Goal: Find specific page/section: Find specific page/section

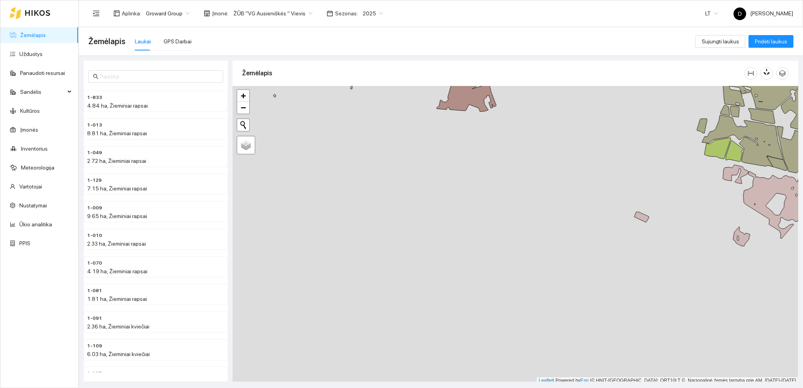
scroll to position [2, 0]
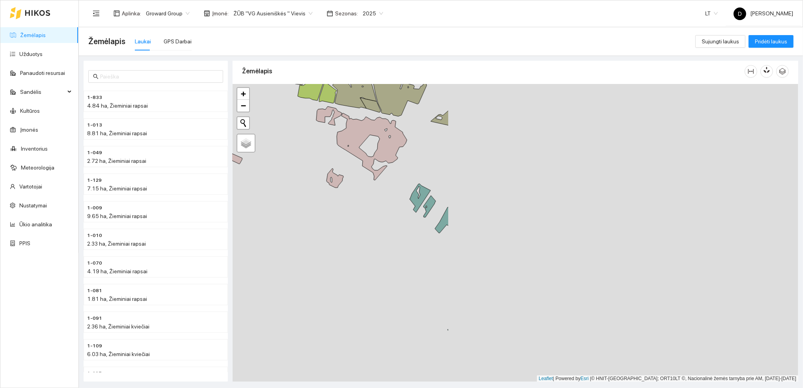
drag, startPoint x: 676, startPoint y: 260, endPoint x: 270, endPoint y: 203, distance: 410.6
click at [270, 203] on div at bounding box center [516, 233] width 566 height 298
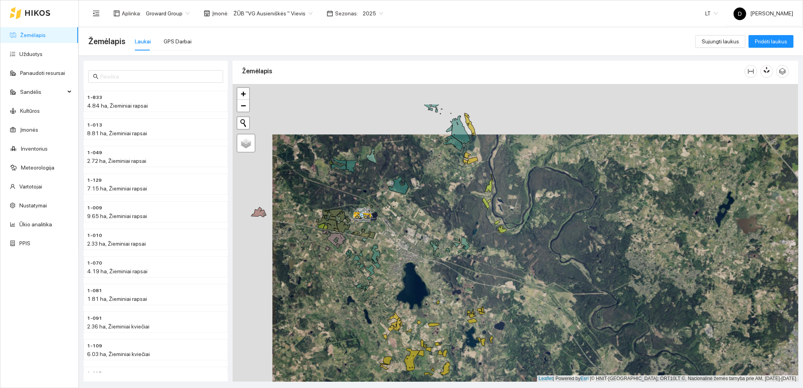
drag, startPoint x: 373, startPoint y: 186, endPoint x: 413, endPoint y: 237, distance: 64.6
click at [413, 237] on div at bounding box center [516, 233] width 566 height 298
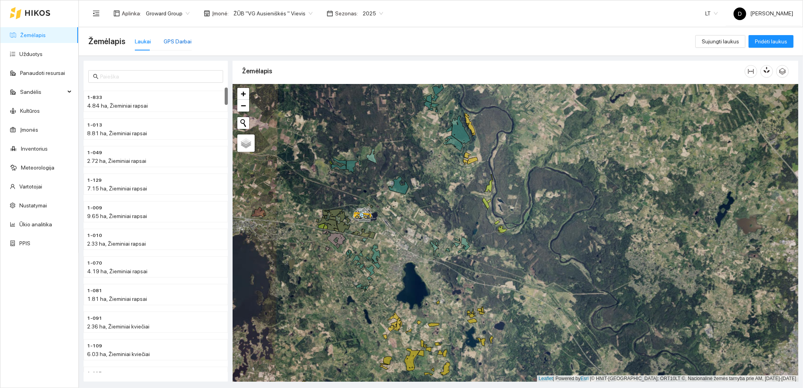
click at [173, 42] on div "GPS Darbai" at bounding box center [178, 41] width 28 height 9
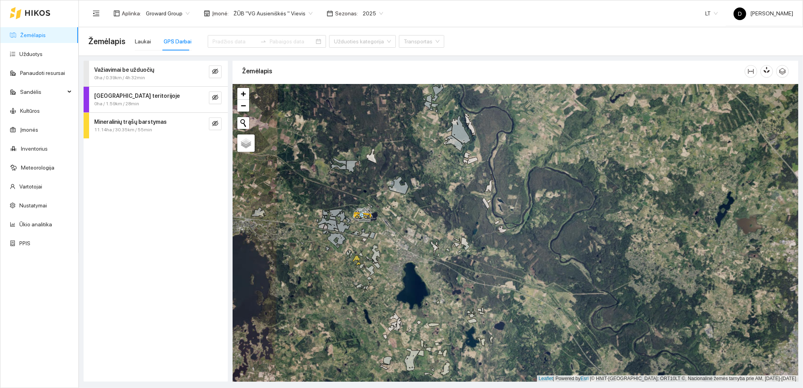
click at [134, 123] on strong "Mineralinių trąšų barstymas" at bounding box center [130, 122] width 73 height 6
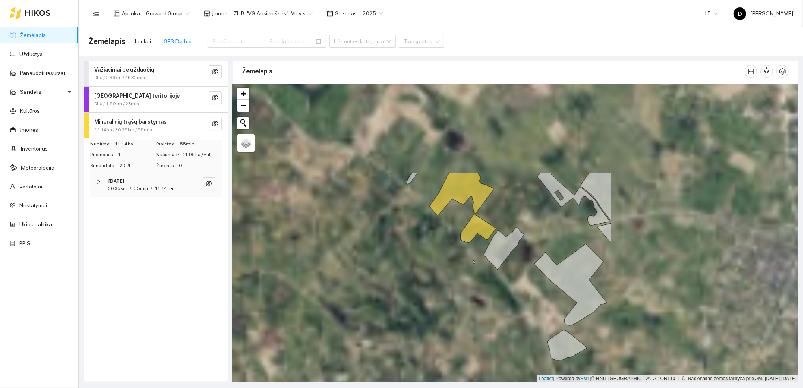
drag, startPoint x: 632, startPoint y: 173, endPoint x: 378, endPoint y: 296, distance: 282.0
click at [378, 296] on div at bounding box center [516, 233] width 566 height 298
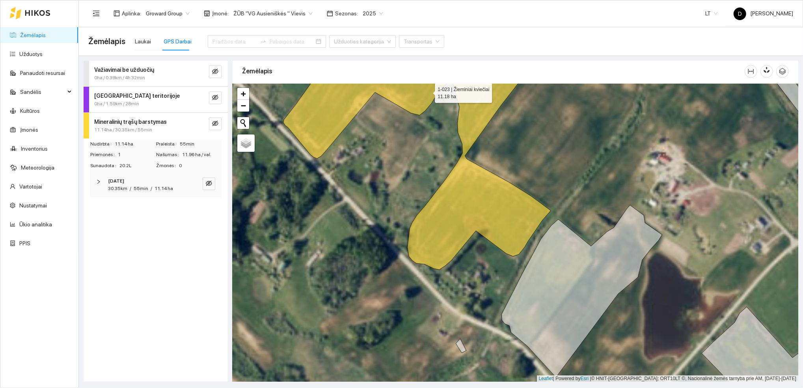
click at [461, 226] on icon at bounding box center [417, 162] width 268 height 216
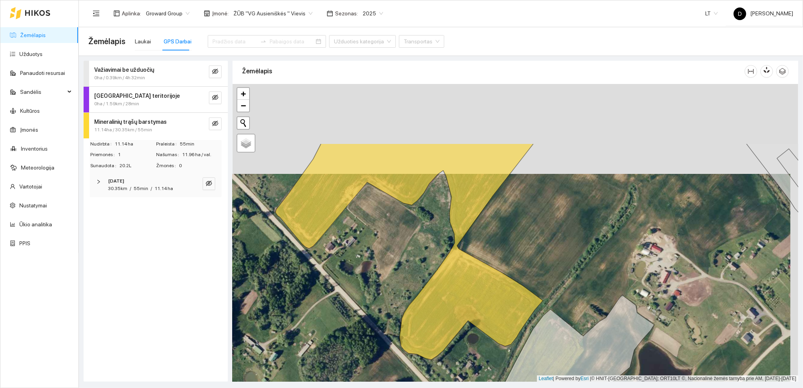
drag, startPoint x: 395, startPoint y: 170, endPoint x: 386, endPoint y: 274, distance: 104.4
click at [387, 274] on div at bounding box center [516, 233] width 566 height 298
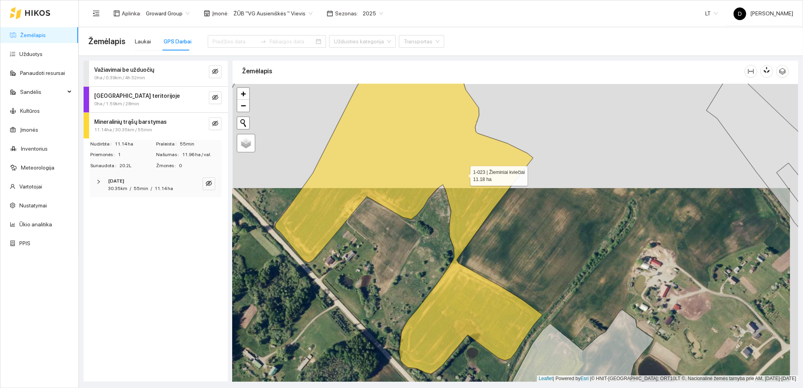
click at [463, 173] on icon at bounding box center [409, 214] width 268 height 320
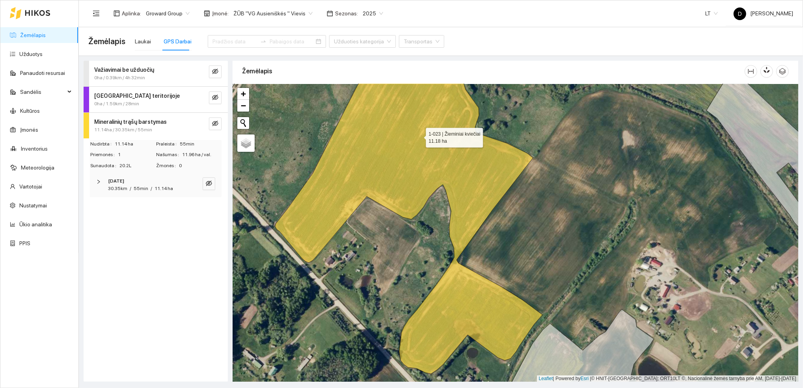
click at [418, 136] on icon at bounding box center [409, 214] width 268 height 320
click at [217, 125] on icon "eye-invisible" at bounding box center [215, 123] width 6 height 6
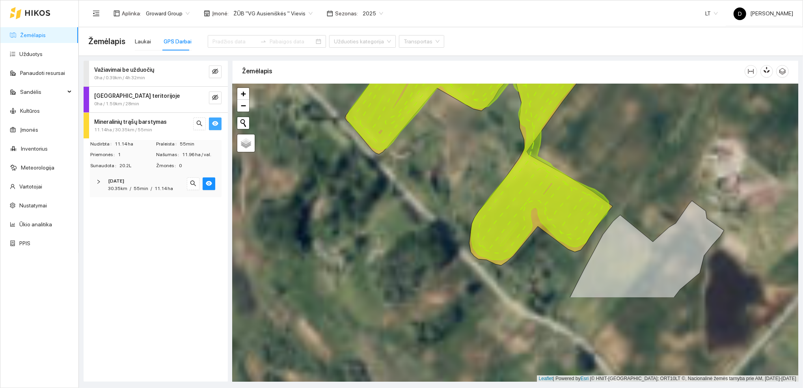
drag, startPoint x: 484, startPoint y: 320, endPoint x: 545, endPoint y: 205, distance: 130.1
click at [545, 205] on icon at bounding box center [478, 99] width 262 height 322
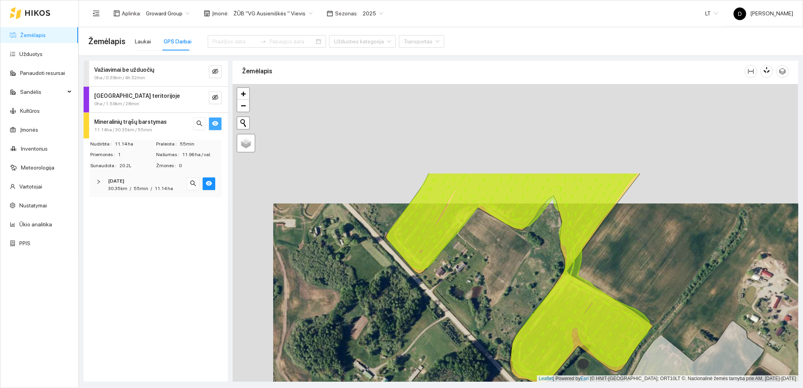
drag, startPoint x: 397, startPoint y: 194, endPoint x: 438, endPoint y: 314, distance: 126.2
click at [438, 314] on div at bounding box center [516, 233] width 566 height 298
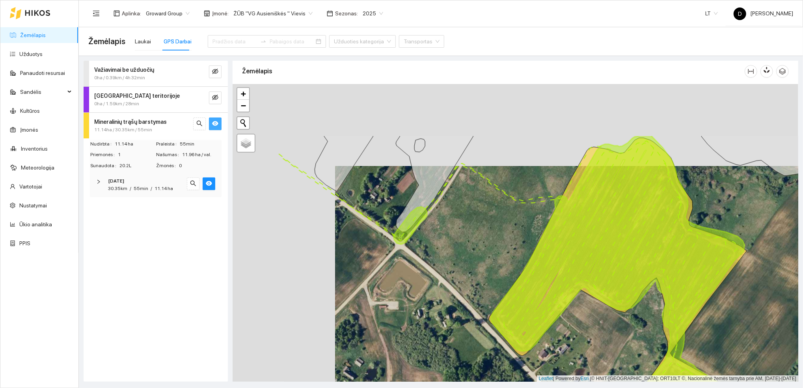
drag, startPoint x: 328, startPoint y: 187, endPoint x: 431, endPoint y: 270, distance: 131.5
click at [431, 270] on div at bounding box center [516, 233] width 566 height 298
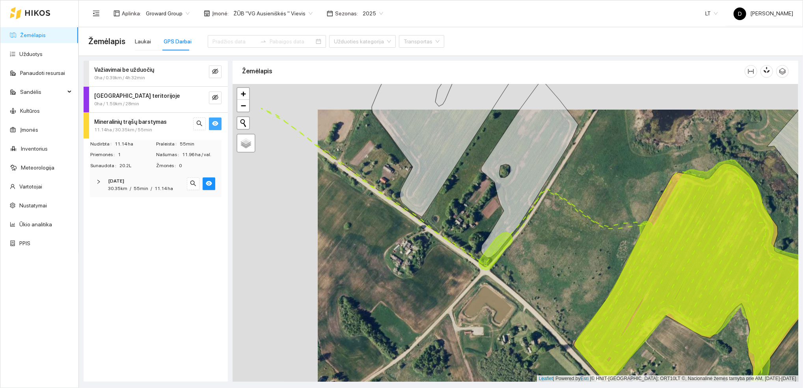
drag, startPoint x: 426, startPoint y: 244, endPoint x: 511, endPoint y: 270, distance: 88.8
click at [511, 270] on div at bounding box center [516, 233] width 566 height 298
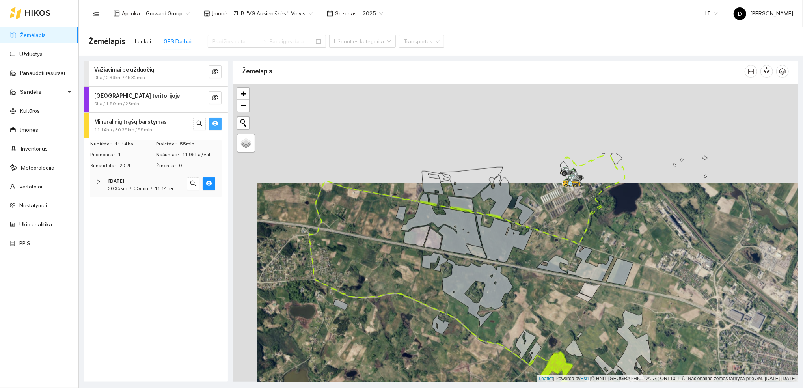
drag, startPoint x: 491, startPoint y: 186, endPoint x: 519, endPoint y: 277, distance: 94.7
click at [519, 277] on div at bounding box center [516, 233] width 566 height 298
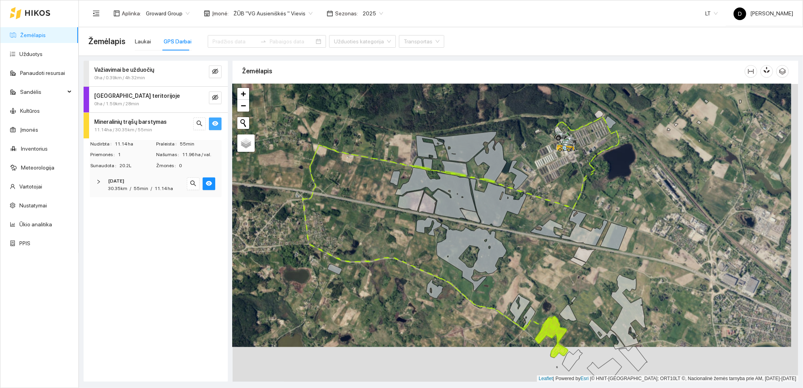
drag, startPoint x: 519, startPoint y: 277, endPoint x: 512, endPoint y: 242, distance: 36.2
click at [512, 242] on div at bounding box center [516, 233] width 566 height 298
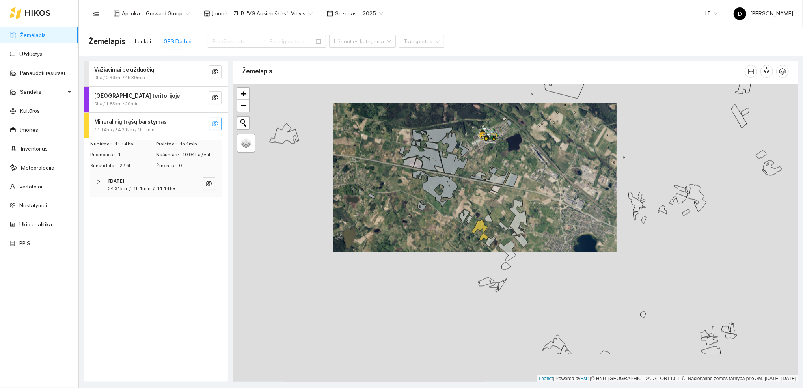
drag, startPoint x: 396, startPoint y: 289, endPoint x: 410, endPoint y: 236, distance: 54.2
click at [410, 236] on div at bounding box center [516, 233] width 566 height 298
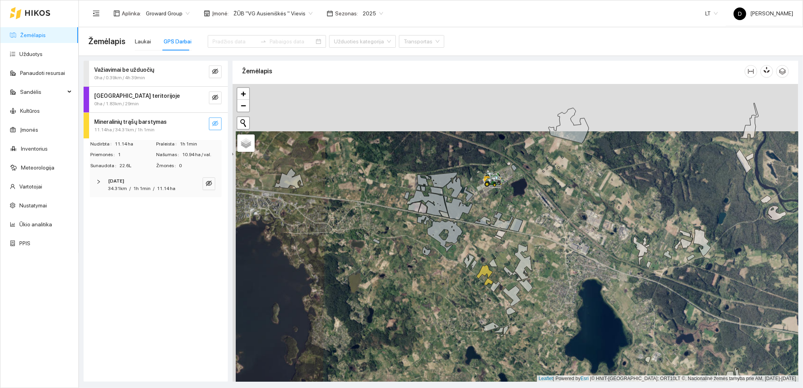
drag, startPoint x: 458, startPoint y: 253, endPoint x: 461, endPoint y: 300, distance: 47.4
click at [461, 300] on div at bounding box center [516, 233] width 566 height 298
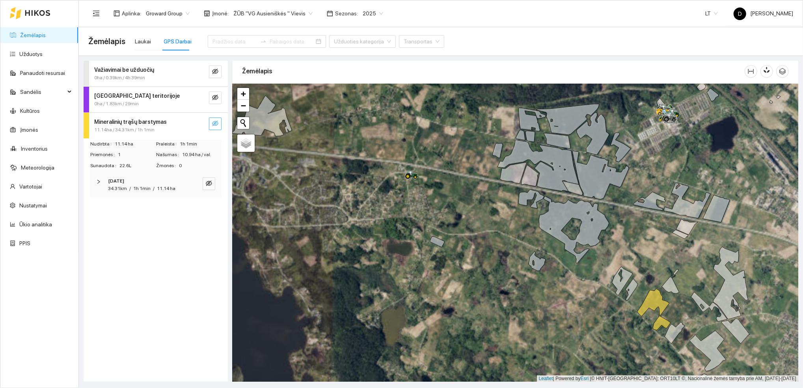
drag, startPoint x: 361, startPoint y: 245, endPoint x: 416, endPoint y: 279, distance: 64.5
click at [416, 279] on div at bounding box center [516, 233] width 566 height 298
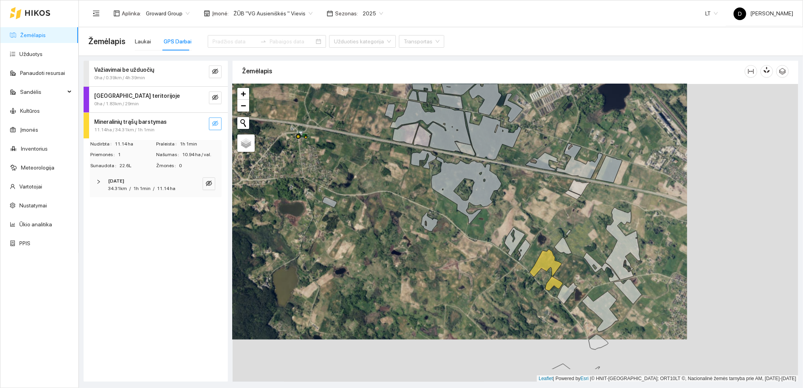
drag, startPoint x: 558, startPoint y: 259, endPoint x: 447, endPoint y: 216, distance: 119.8
click at [447, 216] on div at bounding box center [516, 233] width 566 height 298
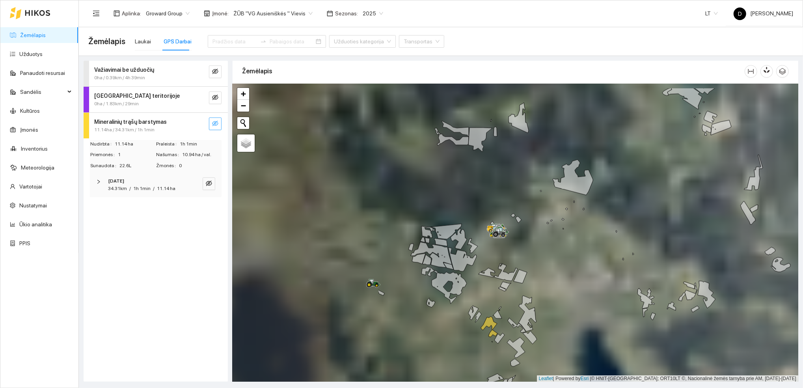
drag, startPoint x: 374, startPoint y: 222, endPoint x: 581, endPoint y: 257, distance: 209.1
click at [581, 257] on div at bounding box center [516, 233] width 566 height 298
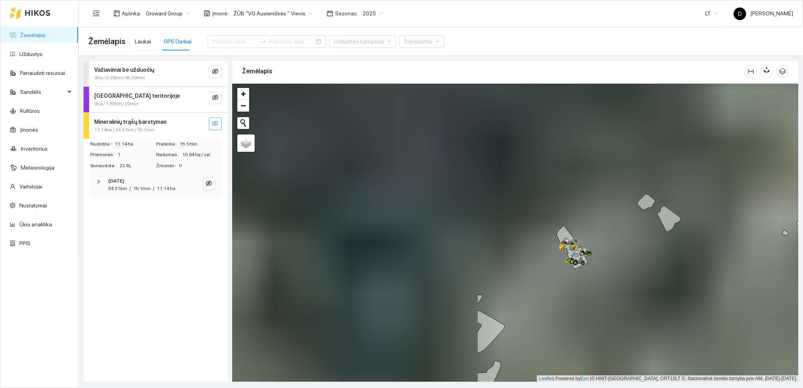
drag, startPoint x: 363, startPoint y: 182, endPoint x: 608, endPoint y: 280, distance: 264.5
click at [628, 281] on div at bounding box center [516, 233] width 566 height 298
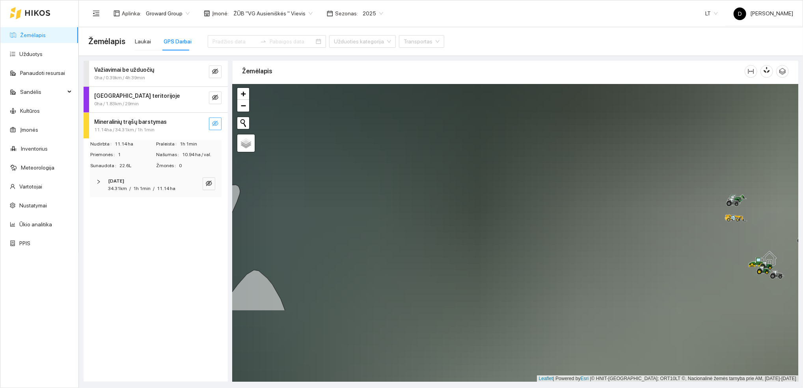
drag, startPoint x: 646, startPoint y: 260, endPoint x: 286, endPoint y: 157, distance: 374.3
click at [287, 158] on div at bounding box center [516, 233] width 566 height 298
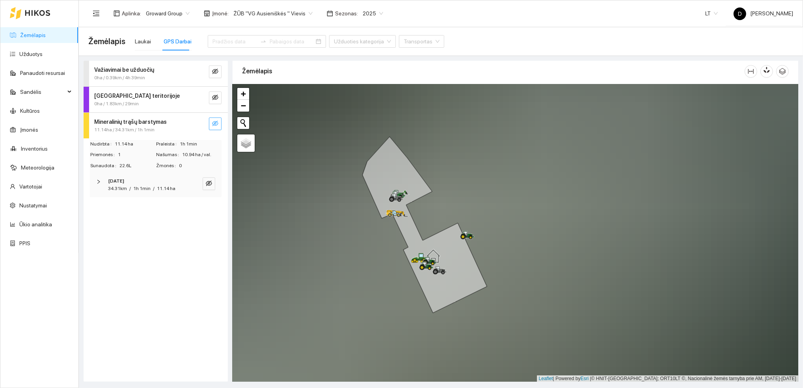
drag, startPoint x: 700, startPoint y: 228, endPoint x: 364, endPoint y: 225, distance: 336.6
click at [363, 224] on div at bounding box center [516, 233] width 566 height 298
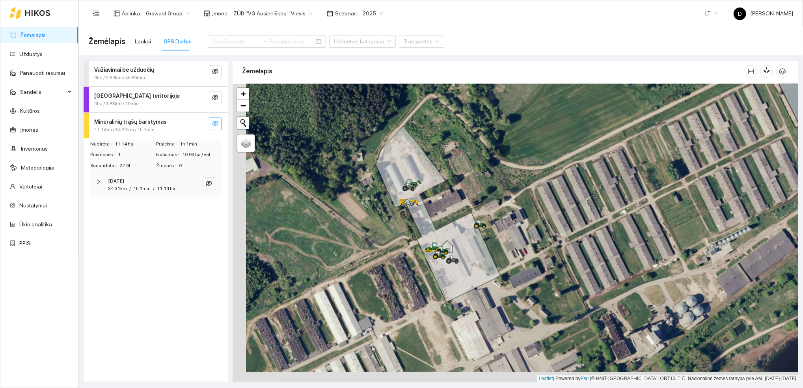
drag, startPoint x: 527, startPoint y: 234, endPoint x: 540, endPoint y: 224, distance: 16.9
click at [540, 224] on div at bounding box center [516, 233] width 566 height 298
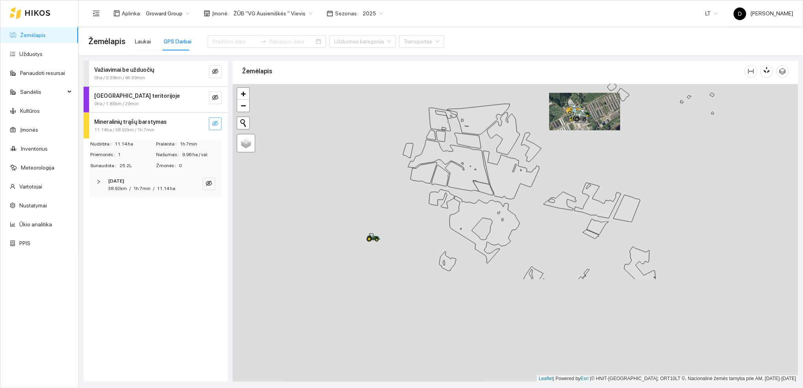
drag, startPoint x: 422, startPoint y: 248, endPoint x: 577, endPoint y: 143, distance: 186.9
click at [577, 145] on div at bounding box center [516, 233] width 566 height 298
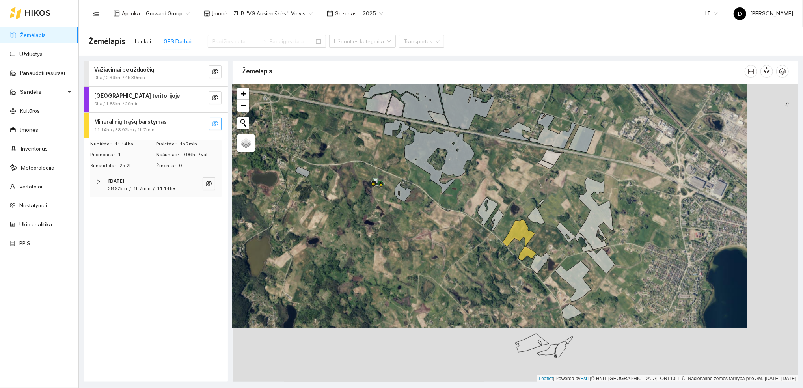
drag, startPoint x: 479, startPoint y: 279, endPoint x: 429, endPoint y: 225, distance: 73.9
click at [429, 225] on div at bounding box center [516, 233] width 566 height 298
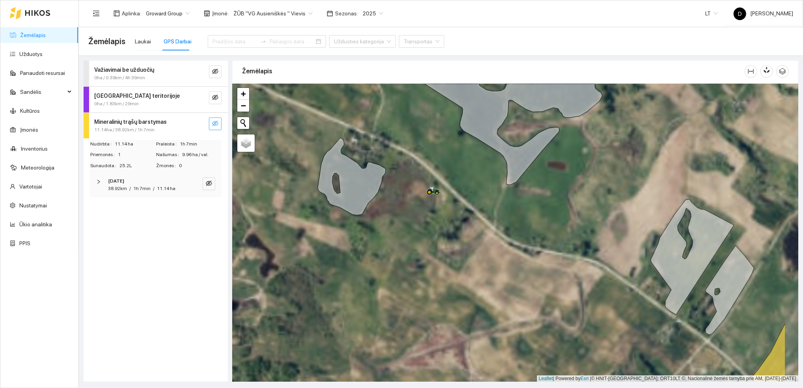
drag, startPoint x: 614, startPoint y: 272, endPoint x: 521, endPoint y: 207, distance: 113.7
click at [521, 208] on div at bounding box center [516, 233] width 566 height 298
